Goal: Task Accomplishment & Management: Manage account settings

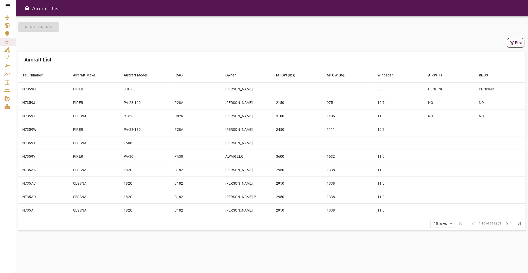
click at [6, 3] on icon at bounding box center [8, 6] width 6 height 6
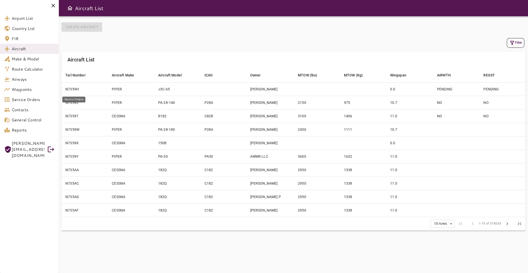
click at [38, 101] on span "Service Orders" at bounding box center [33, 99] width 43 height 6
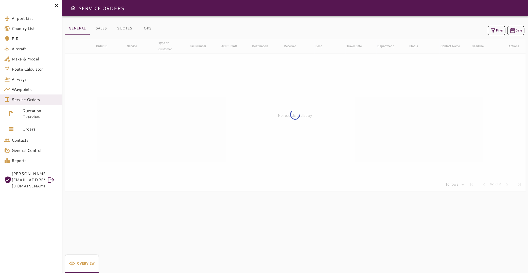
click at [490, 33] on icon "button" at bounding box center [493, 30] width 6 height 6
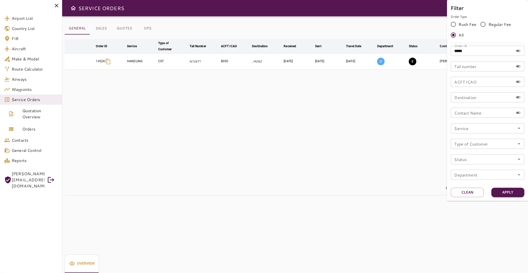
click at [475, 52] on input "*****" at bounding box center [482, 51] width 63 height 10
type input "*****"
click at [511, 194] on button "Apply" at bounding box center [508, 191] width 33 height 9
click at [349, 112] on div at bounding box center [264, 136] width 528 height 273
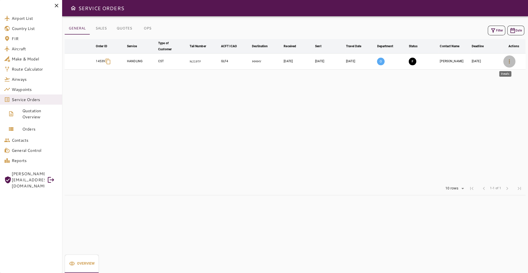
click at [506, 61] on icon "button" at bounding box center [509, 61] width 6 height 6
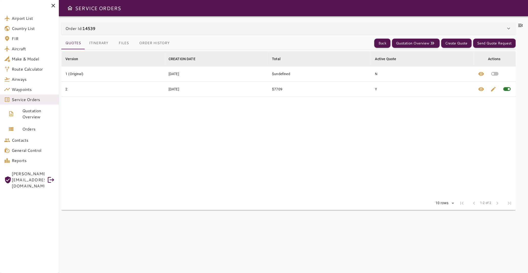
click at [518, 25] on icon at bounding box center [521, 25] width 6 height 6
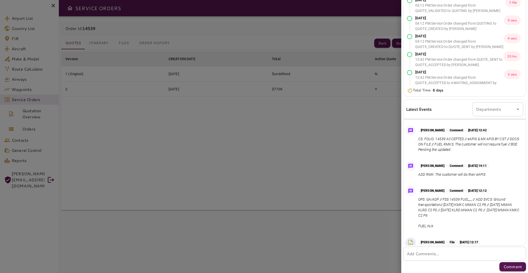
scroll to position [322, 0]
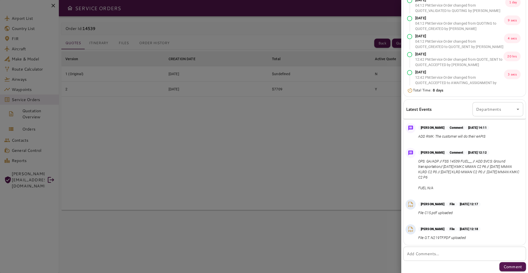
click at [337, 172] on div at bounding box center [264, 136] width 528 height 273
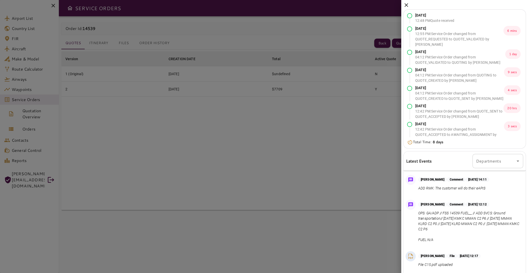
click at [407, 5] on icon at bounding box center [407, 5] width 6 height 6
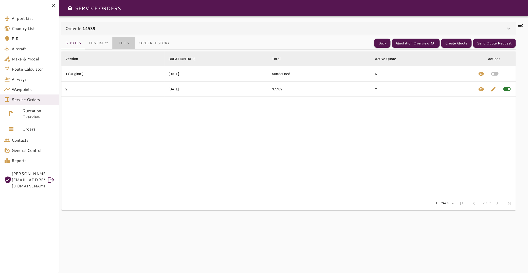
click at [125, 44] on button "Files" at bounding box center [123, 43] width 23 height 12
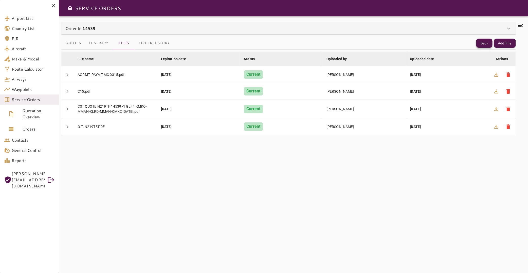
click at [485, 43] on button "Back" at bounding box center [484, 43] width 16 height 9
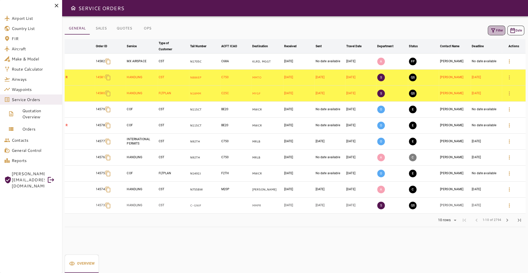
click at [491, 30] on icon "button" at bounding box center [493, 30] width 6 height 6
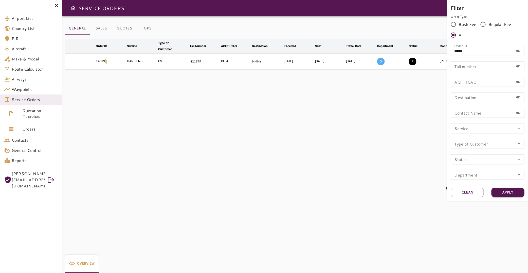
click at [341, 152] on div at bounding box center [264, 136] width 528 height 273
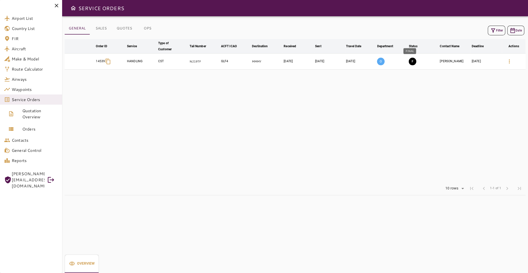
click at [409, 62] on button "F" at bounding box center [413, 62] width 8 height 8
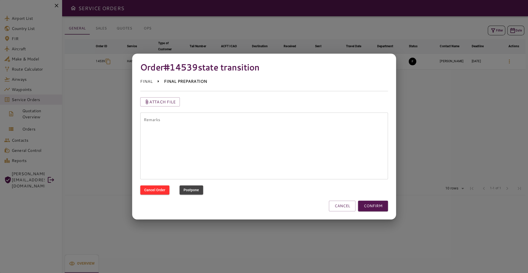
click at [164, 120] on textarea "Remarks" at bounding box center [264, 145] width 241 height 58
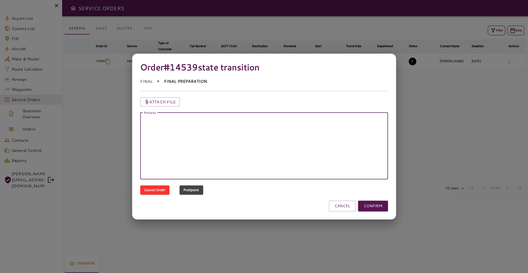
click at [164, 120] on textarea "Remarks" at bounding box center [264, 145] width 241 height 58
click at [165, 102] on p "Attach file" at bounding box center [162, 102] width 27 height 6
click at [0, 0] on input "Attach file" at bounding box center [0, 0] width 0 height 0
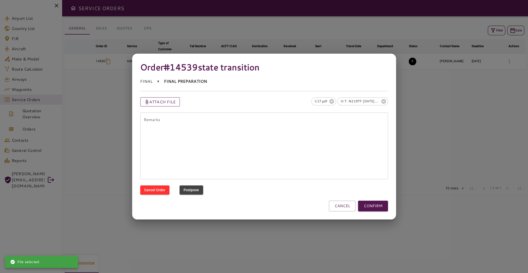
click at [167, 102] on p "Attach file" at bounding box center [162, 102] width 27 height 6
click at [0, 0] on input "Attach file" at bounding box center [0, 0] width 0 height 0
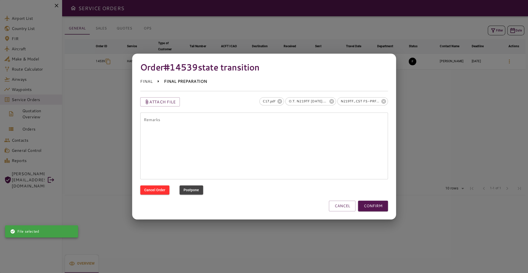
click at [263, 127] on textarea "Remarks" at bounding box center [264, 145] width 241 height 58
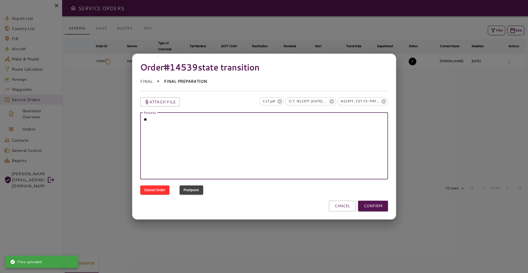
type textarea "*"
type textarea "**********"
click at [348, 204] on button "CANCEL" at bounding box center [342, 205] width 27 height 11
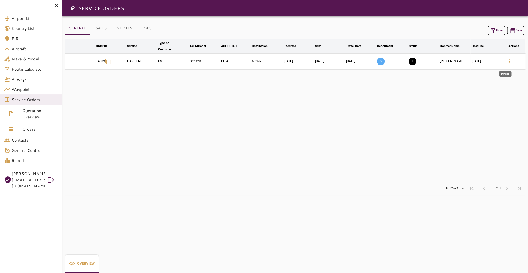
click at [507, 60] on icon "button" at bounding box center [509, 61] width 6 height 6
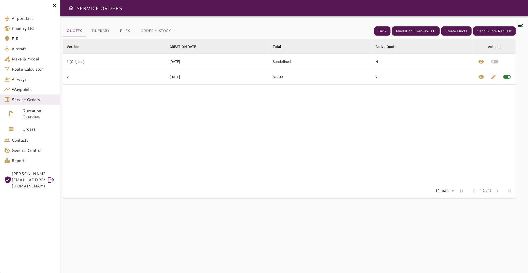
click at [518, 26] on icon at bounding box center [521, 25] width 6 height 6
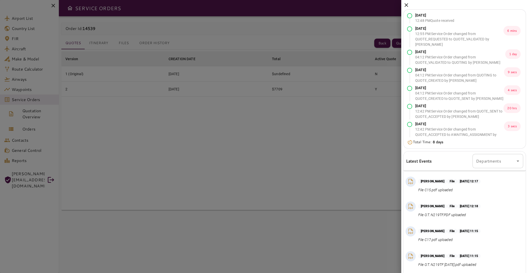
scroll to position [52, 0]
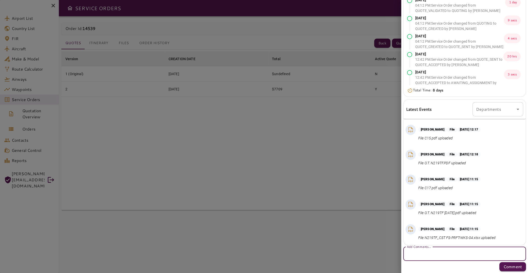
click at [431, 254] on textarea "Add Comments..." at bounding box center [465, 254] width 116 height 6
paste textarea "**********"
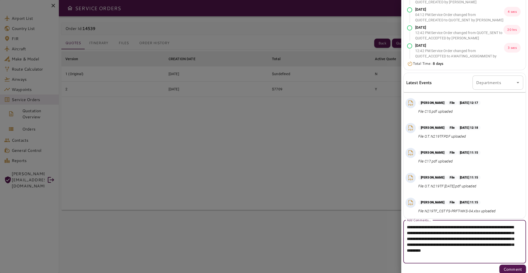
scroll to position [81, 0]
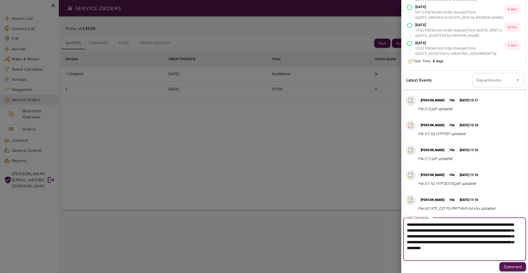
type textarea "**********"
click at [504, 265] on p "Comment" at bounding box center [513, 266] width 19 height 6
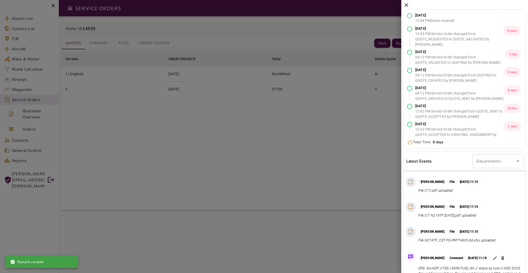
scroll to position [52, 0]
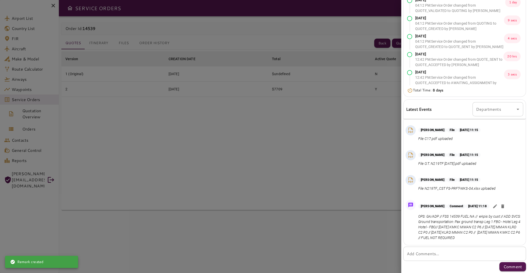
click at [141, 105] on div at bounding box center [264, 136] width 528 height 273
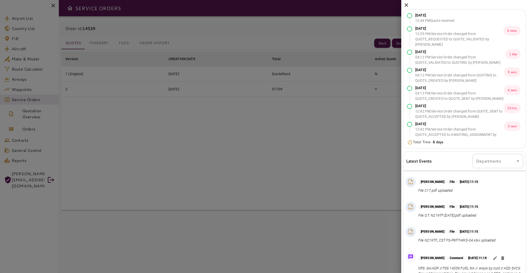
click at [409, 4] on icon at bounding box center [407, 5] width 6 height 6
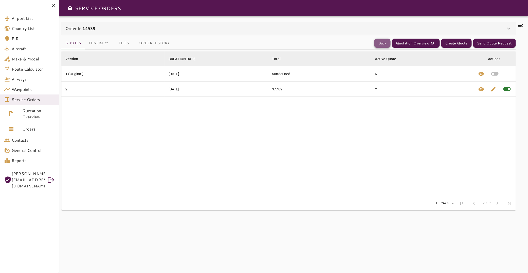
click at [377, 42] on button "Back" at bounding box center [382, 43] width 16 height 9
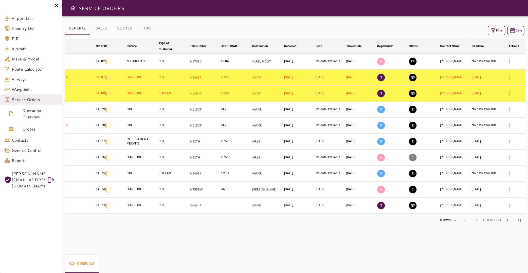
click at [497, 31] on button "Filter" at bounding box center [496, 31] width 17 height 10
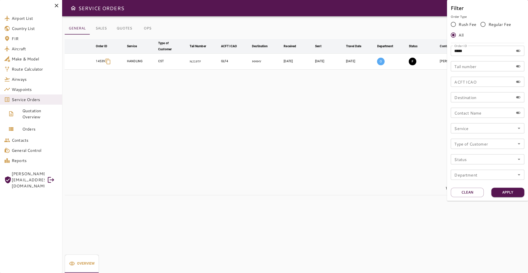
click at [380, 152] on div at bounding box center [264, 136] width 528 height 273
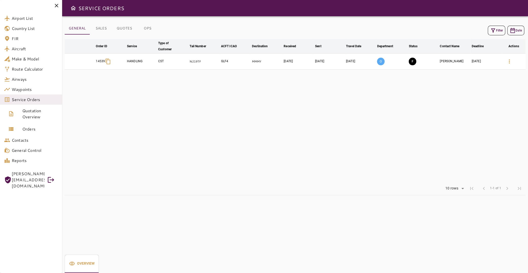
click at [409, 61] on button "F" at bounding box center [413, 62] width 8 height 8
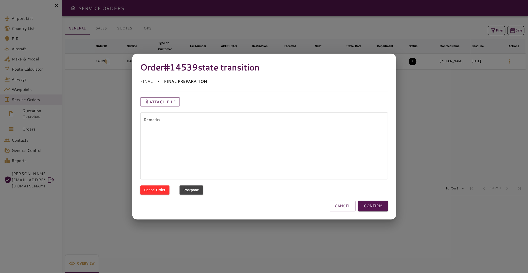
click at [161, 101] on p "Attach file" at bounding box center [162, 102] width 27 height 6
click at [0, 0] on input "Attach file" at bounding box center [0, 0] width 0 height 0
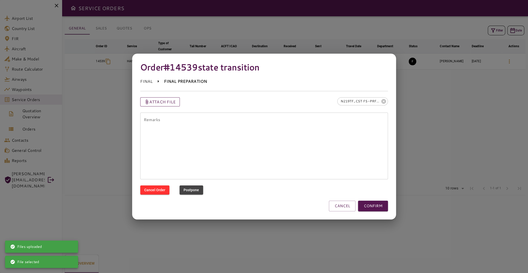
click at [165, 101] on p "Attach file" at bounding box center [162, 102] width 27 height 6
click at [0, 0] on input "Attach file" at bounding box center [0, 0] width 0 height 0
click at [226, 131] on textarea "Remarks" at bounding box center [264, 145] width 241 height 58
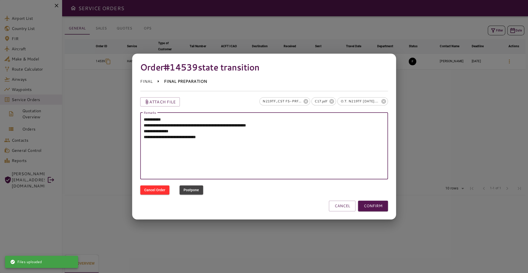
click at [219, 136] on textarea "**********" at bounding box center [264, 145] width 241 height 58
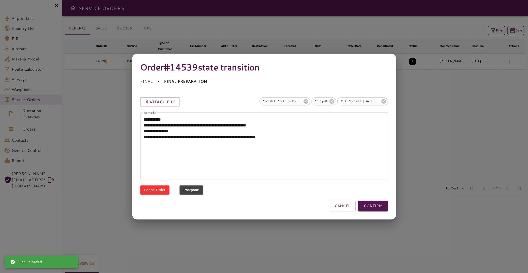
click at [298, 137] on textarea "**********" at bounding box center [264, 145] width 241 height 58
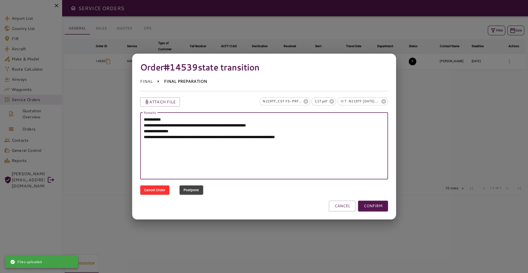
click at [155, 130] on textarea "**********" at bounding box center [264, 145] width 241 height 58
click at [279, 129] on textarea "**********" at bounding box center [264, 145] width 241 height 58
click at [318, 136] on textarea "**********" at bounding box center [264, 145] width 241 height 58
click at [318, 149] on textarea "**********" at bounding box center [264, 145] width 241 height 58
type textarea "**********"
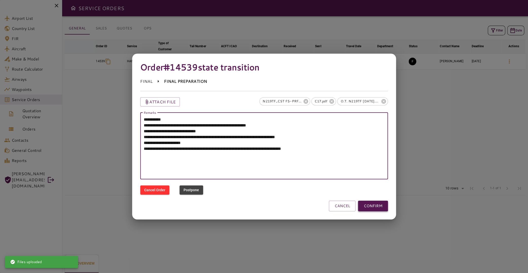
click at [375, 208] on button "CONFIRM" at bounding box center [373, 205] width 30 height 11
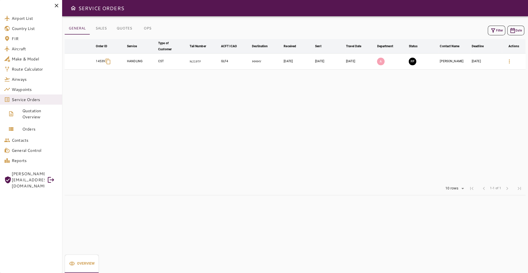
click at [506, 60] on icon "button" at bounding box center [509, 61] width 6 height 6
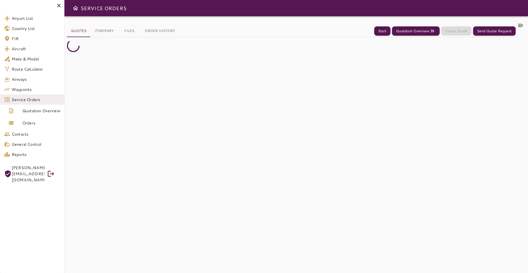
click at [126, 31] on button "Files" at bounding box center [129, 31] width 23 height 12
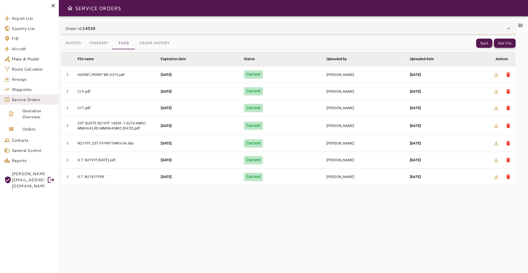
click at [499, 44] on button "Add File" at bounding box center [505, 43] width 22 height 9
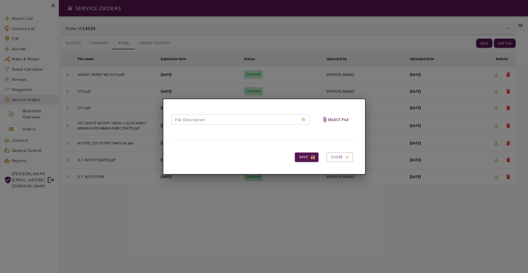
click at [332, 120] on h6 "Select file" at bounding box center [338, 119] width 21 height 6
click at [0, 0] on input "Select file" at bounding box center [0, 0] width 0 height 0
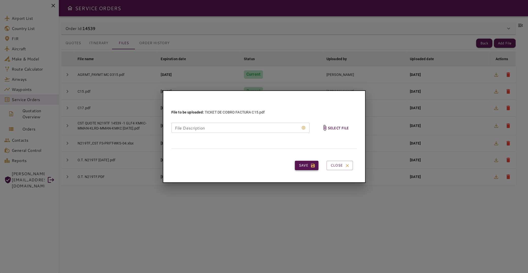
click at [309, 166] on button "Save" at bounding box center [307, 165] width 24 height 9
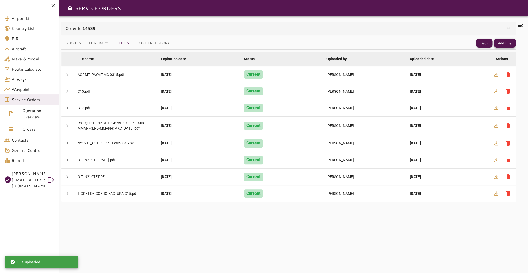
click at [503, 45] on button "Add File" at bounding box center [505, 43] width 22 height 9
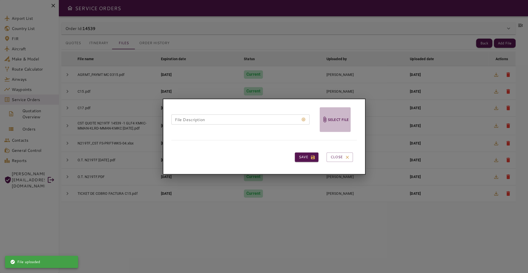
click at [333, 117] on h6 "Select file" at bounding box center [338, 119] width 21 height 6
click at [0, 0] on input "Select file" at bounding box center [0, 0] width 0 height 0
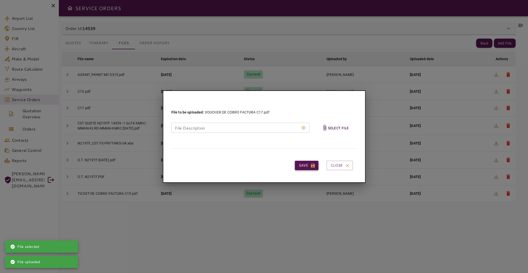
click at [311, 167] on button "Save" at bounding box center [307, 165] width 24 height 9
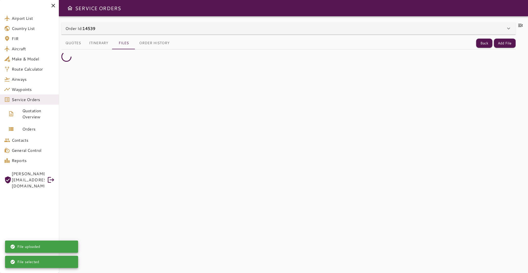
click at [518, 25] on icon at bounding box center [521, 25] width 6 height 6
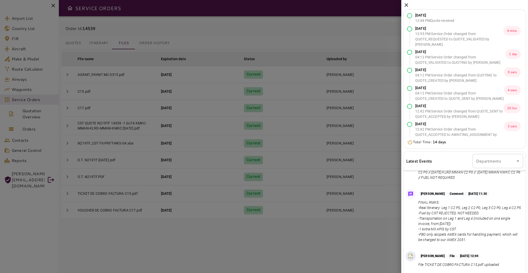
scroll to position [52, 0]
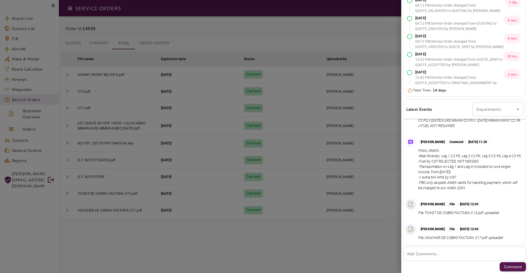
click at [439, 249] on div "* Add Comments..." at bounding box center [465, 253] width 123 height 14
type textarea "**********"
click at [504, 266] on p "Comment" at bounding box center [513, 266] width 18 height 6
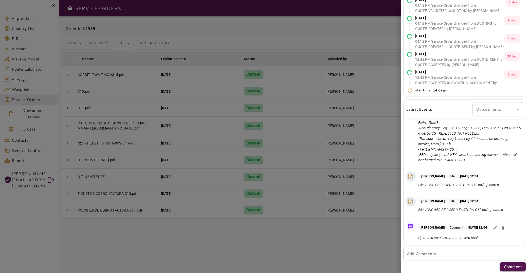
click at [185, 84] on div at bounding box center [264, 136] width 528 height 273
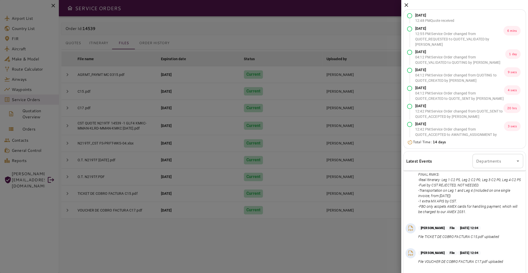
click at [406, 5] on icon at bounding box center [407, 5] width 6 height 6
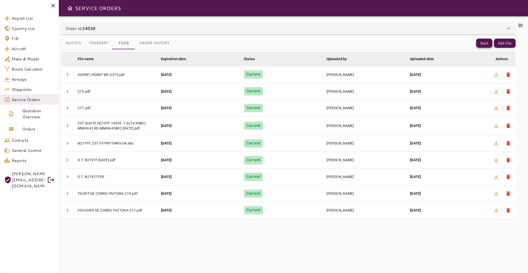
click at [477, 44] on button "Back" at bounding box center [484, 43] width 16 height 9
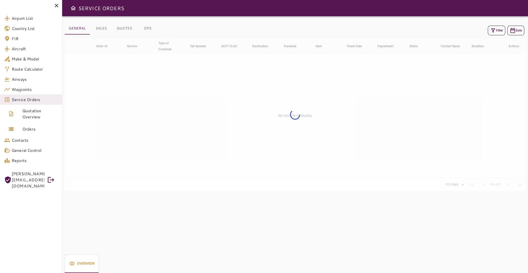
click at [490, 32] on icon "button" at bounding box center [493, 30] width 6 height 6
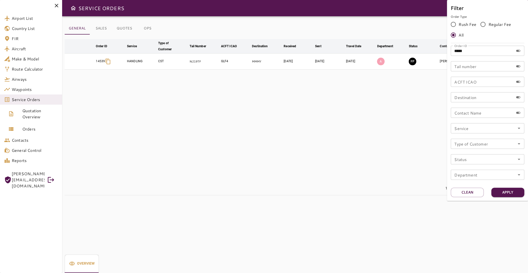
click at [482, 49] on input "*****" at bounding box center [482, 51] width 63 height 10
type input "*****"
click at [512, 192] on button "Apply" at bounding box center [508, 191] width 33 height 9
click at [319, 111] on div at bounding box center [264, 136] width 528 height 273
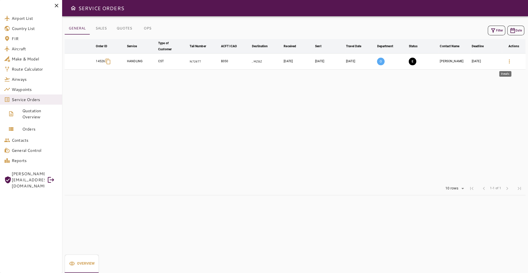
click at [506, 63] on icon "button" at bounding box center [509, 61] width 6 height 6
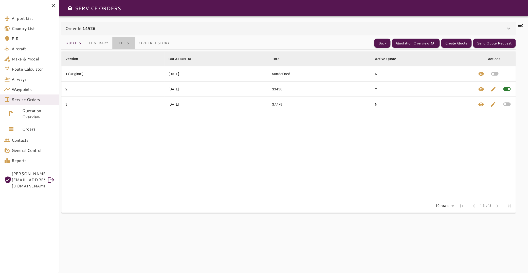
click at [119, 43] on button "Files" at bounding box center [123, 43] width 23 height 12
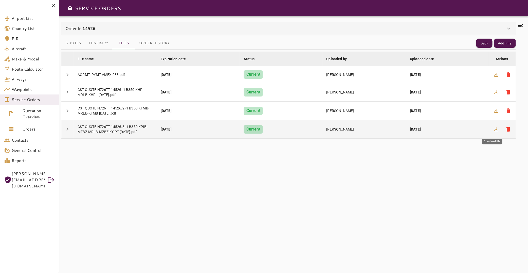
click at [493, 130] on icon "button" at bounding box center [496, 129] width 6 height 6
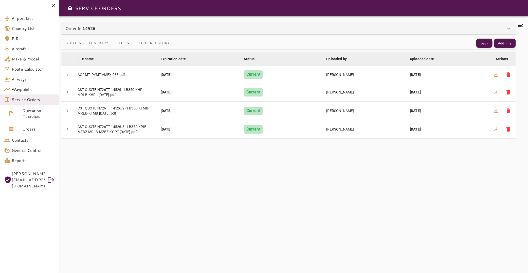
click at [518, 27] on icon at bounding box center [521, 25] width 6 height 6
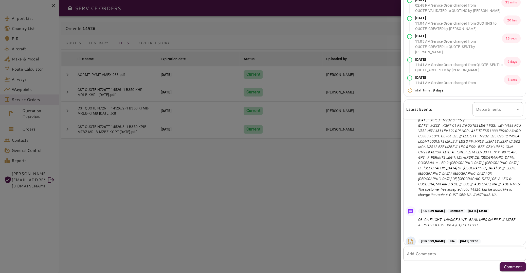
scroll to position [345, 0]
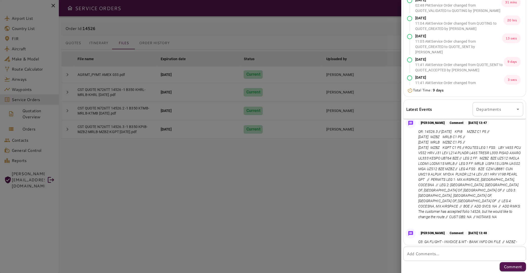
click at [242, 187] on div at bounding box center [264, 136] width 528 height 273
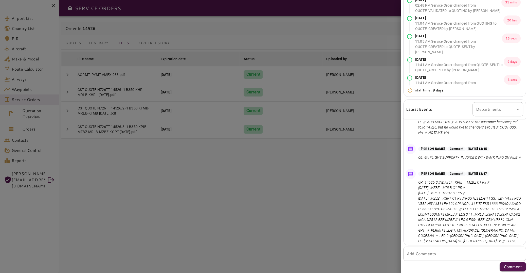
scroll to position [243, 0]
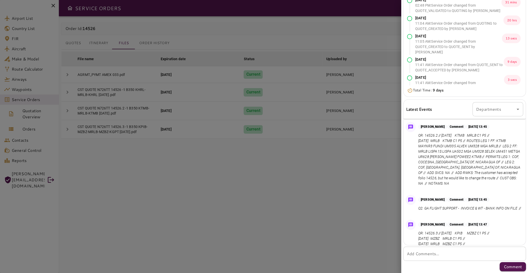
click at [369, 180] on div at bounding box center [264, 136] width 528 height 273
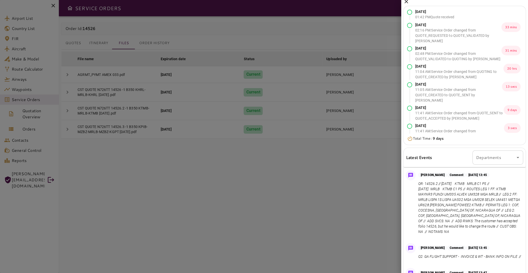
scroll to position [0, 0]
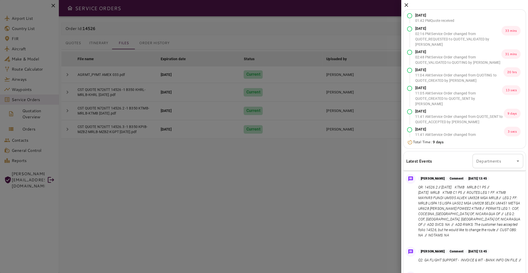
click at [408, 4] on icon at bounding box center [407, 5] width 4 height 4
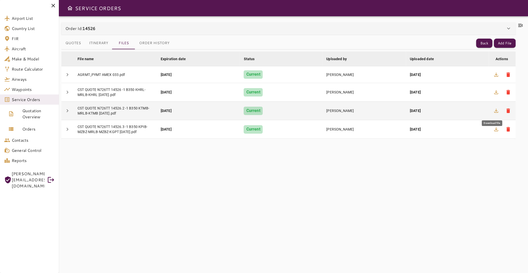
click at [493, 111] on icon "button" at bounding box center [496, 111] width 6 height 6
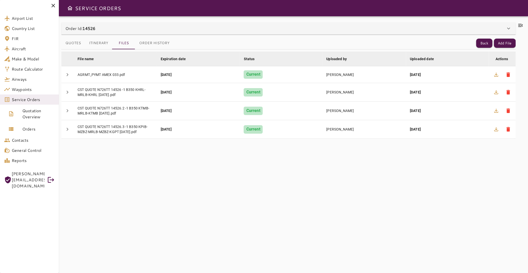
click at [518, 25] on icon at bounding box center [521, 25] width 6 height 6
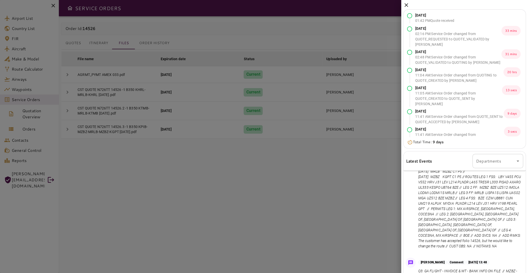
scroll to position [370, 0]
click at [408, 4] on icon at bounding box center [407, 5] width 4 height 4
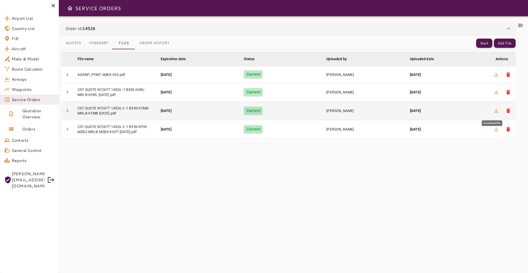
click at [493, 112] on icon "button" at bounding box center [496, 111] width 6 height 6
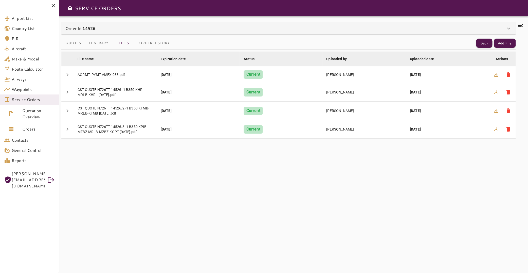
click at [518, 26] on icon at bounding box center [520, 25] width 5 height 3
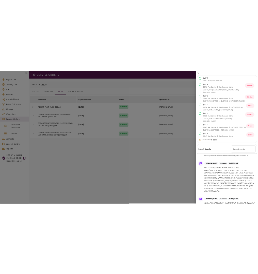
scroll to position [243, 0]
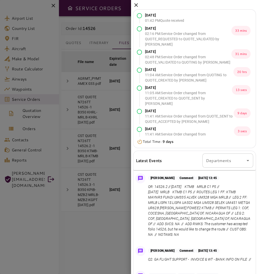
click at [53, 9] on div at bounding box center [129, 137] width 258 height 274
click at [135, 5] on icon at bounding box center [136, 5] width 6 height 6
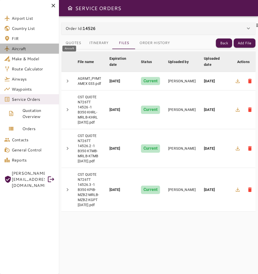
click at [26, 50] on span "Aircraft" at bounding box center [33, 49] width 43 height 6
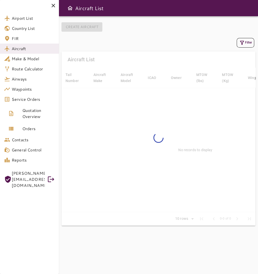
click at [241, 43] on button "Filter" at bounding box center [244, 43] width 17 height 10
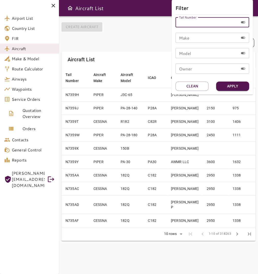
click at [204, 24] on input "Tail Number" at bounding box center [206, 22] width 63 height 10
type input "******"
click at [237, 86] on button "Apply" at bounding box center [232, 86] width 33 height 9
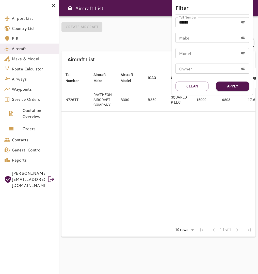
click at [129, 118] on div at bounding box center [129, 137] width 258 height 274
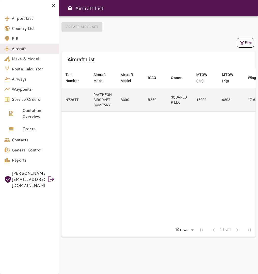
click at [171, 98] on td "SQUARED P LLC" at bounding box center [179, 100] width 25 height 24
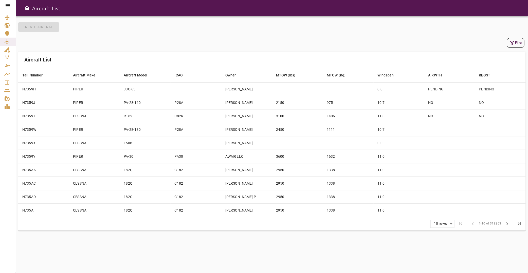
click at [8, 6] on icon at bounding box center [8, 6] width 6 height 6
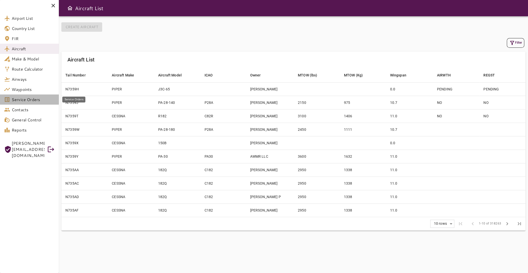
click at [35, 99] on span "Service Orders" at bounding box center [33, 99] width 43 height 6
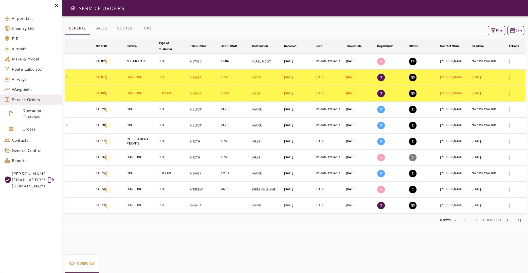
click at [497, 31] on button "Filter" at bounding box center [496, 31] width 17 height 10
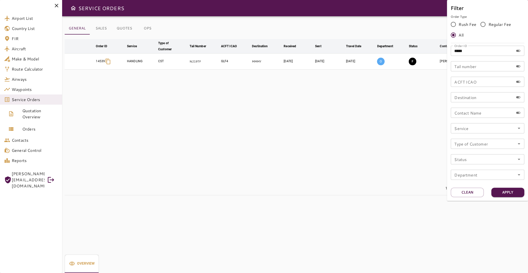
click at [364, 136] on div at bounding box center [264, 136] width 528 height 273
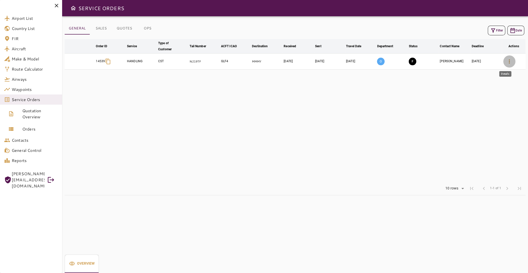
click at [506, 62] on icon "button" at bounding box center [509, 61] width 6 height 6
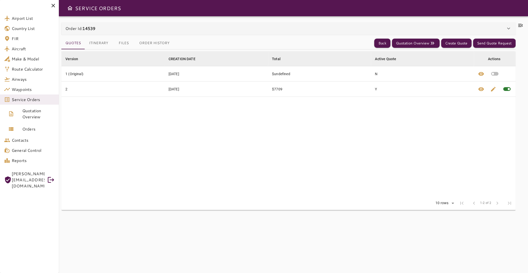
click at [124, 39] on button "Files" at bounding box center [123, 43] width 23 height 12
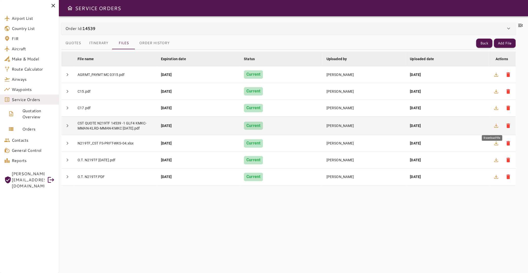
click at [494, 125] on icon "button" at bounding box center [496, 126] width 4 height 4
